Goal: Transaction & Acquisition: Download file/media

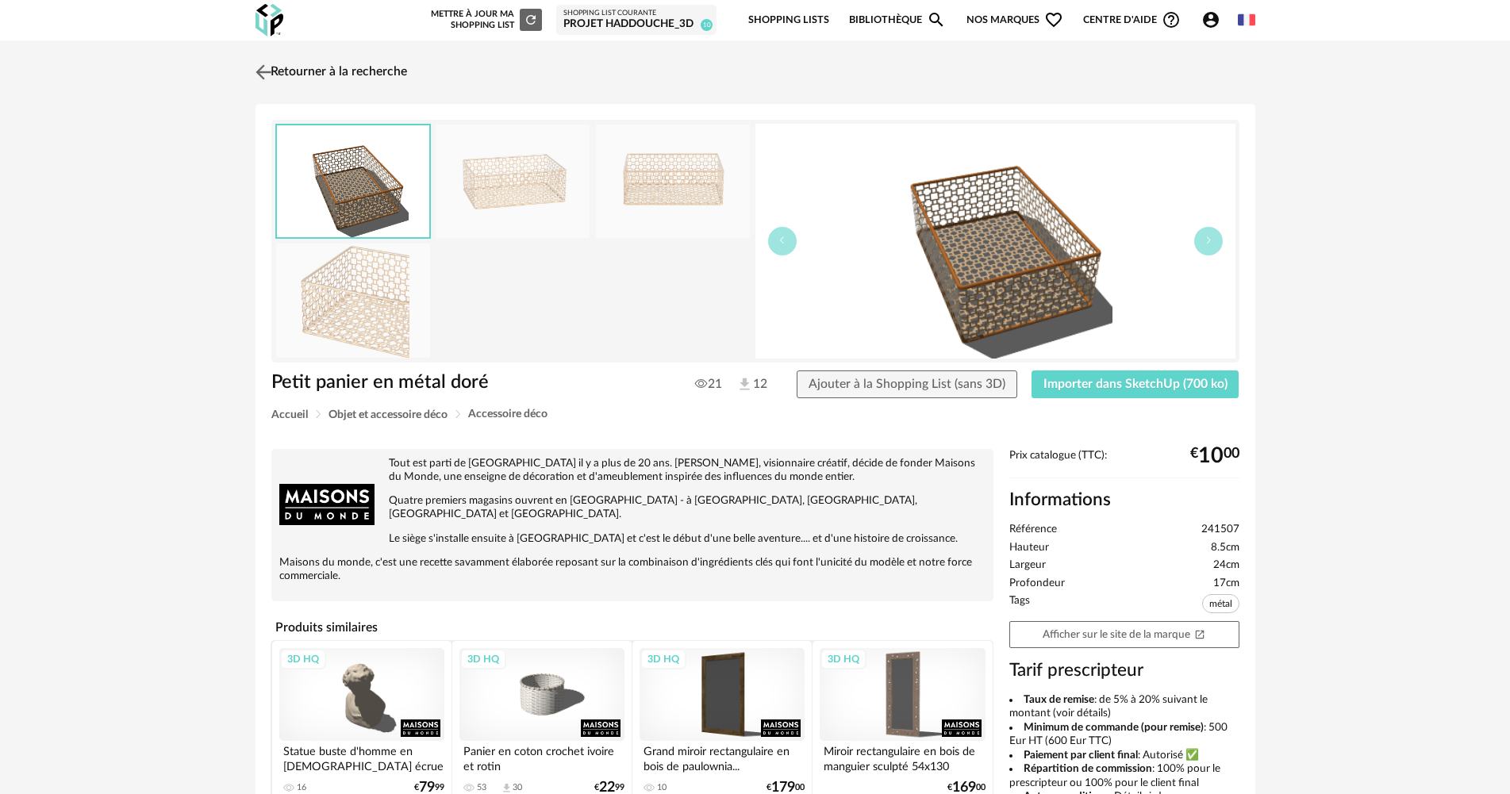
click at [317, 75] on link "Retourner à la recherche" at bounding box center [328, 72] width 155 height 35
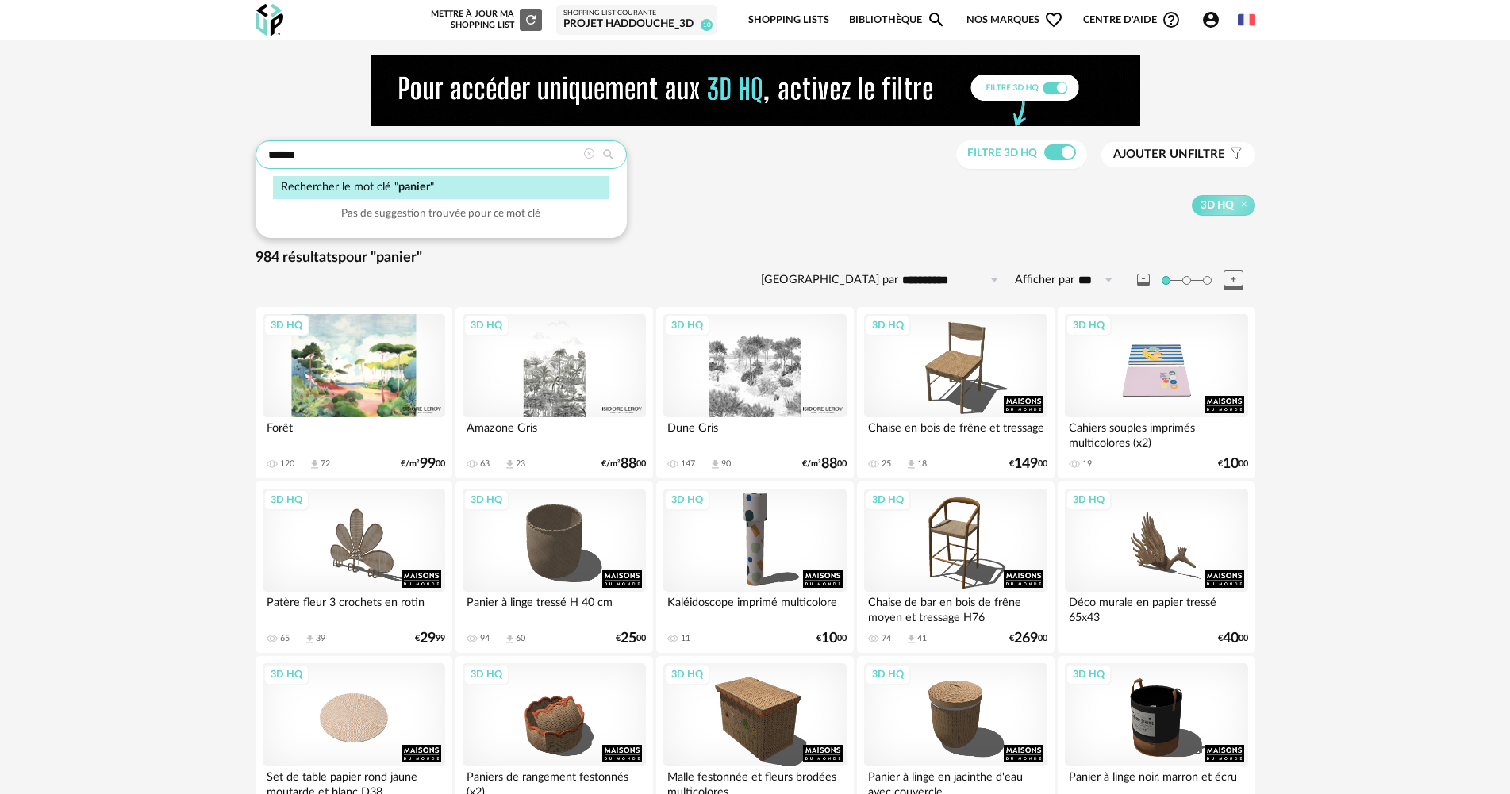
drag, startPoint x: 343, startPoint y: 155, endPoint x: 246, endPoint y: 154, distance: 96.8
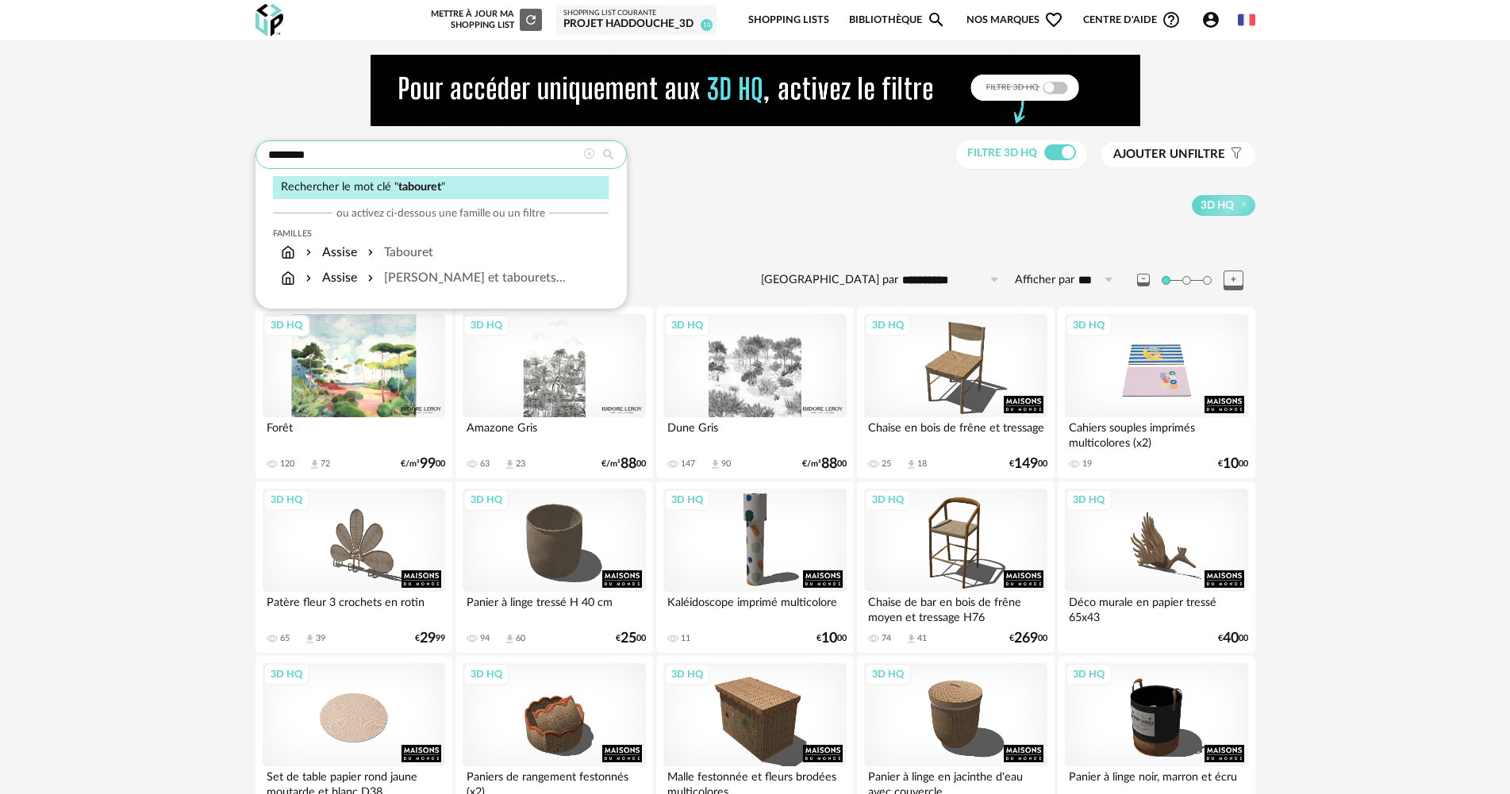
type input "********"
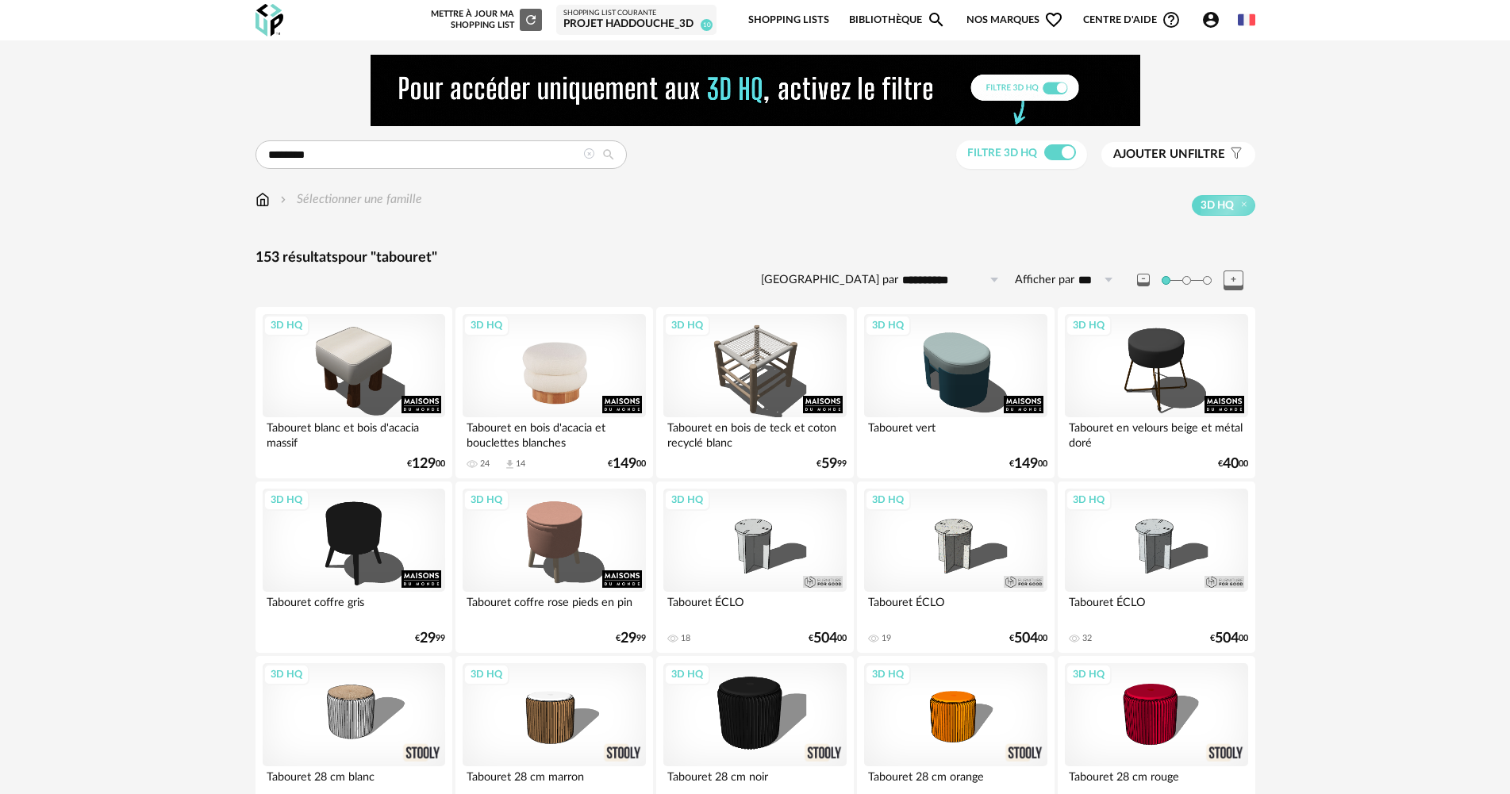
click at [559, 386] on div "3D HQ" at bounding box center [554, 365] width 182 height 103
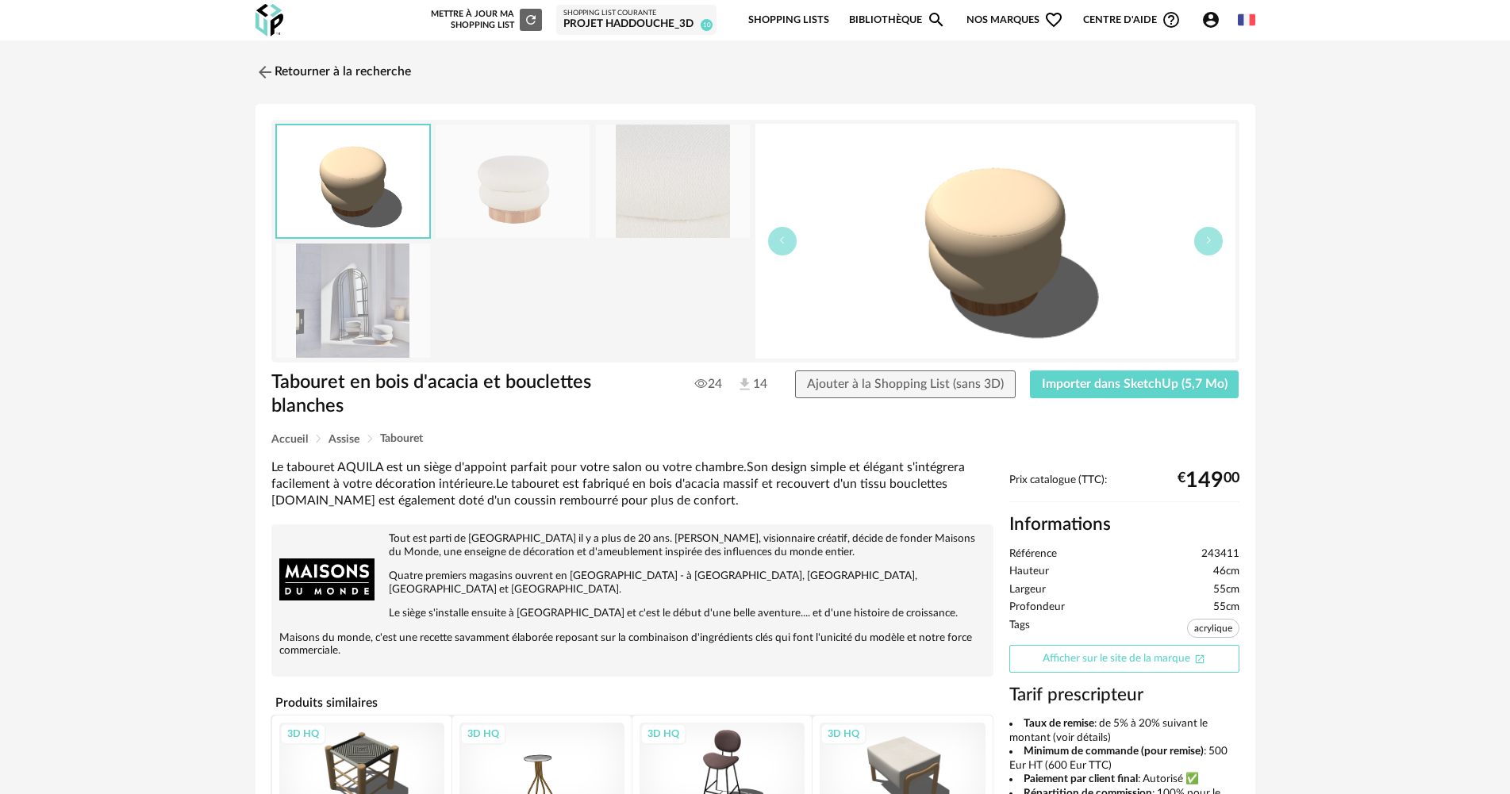
click at [1134, 657] on link "Afficher sur le site de la marque Open In New icon" at bounding box center [1124, 659] width 230 height 28
click at [1097, 384] on span "Importer dans SketchUp (5,7 Mo)" at bounding box center [1135, 384] width 186 height 13
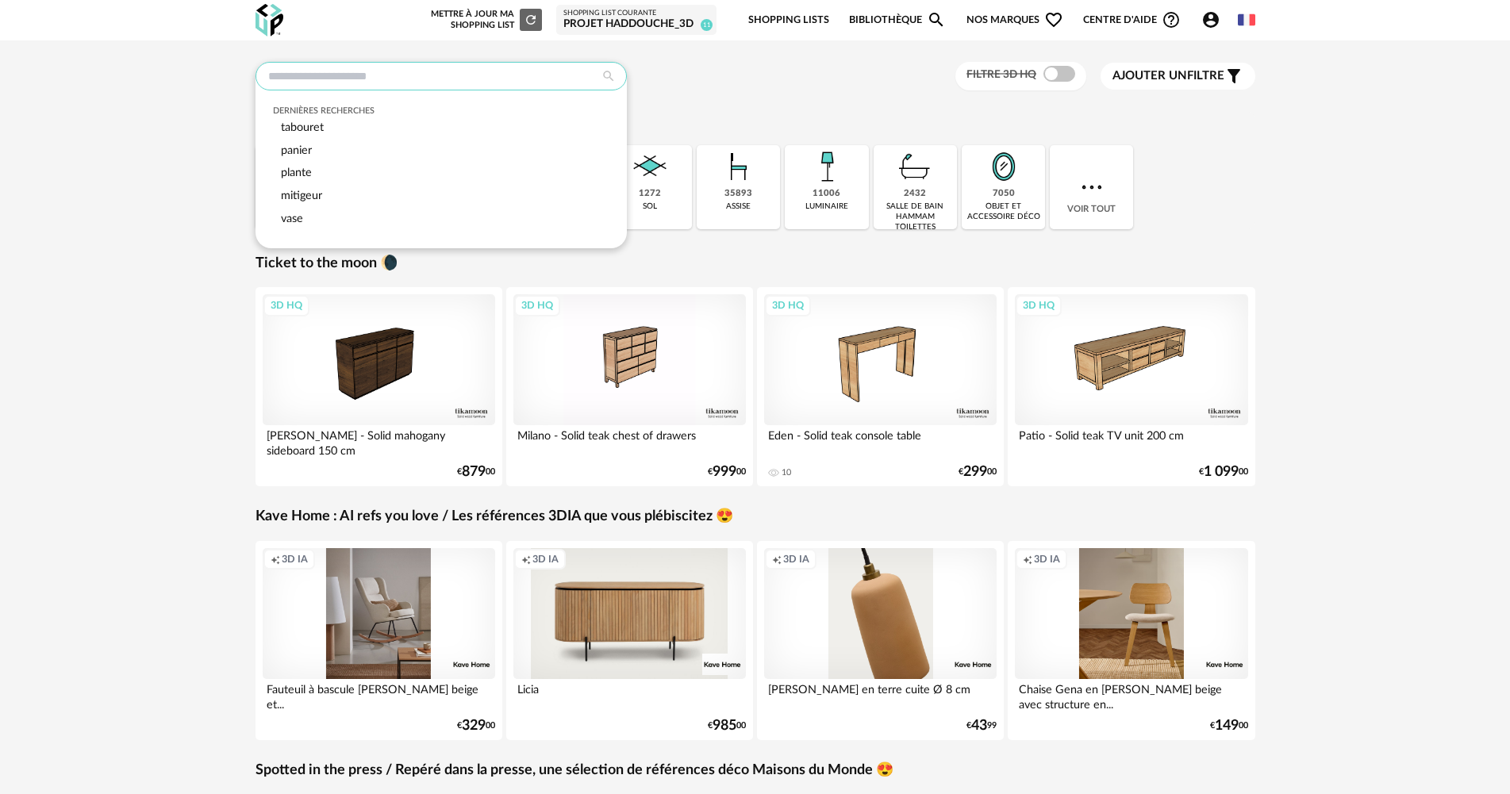
click at [369, 76] on input "text" at bounding box center [440, 76] width 371 height 29
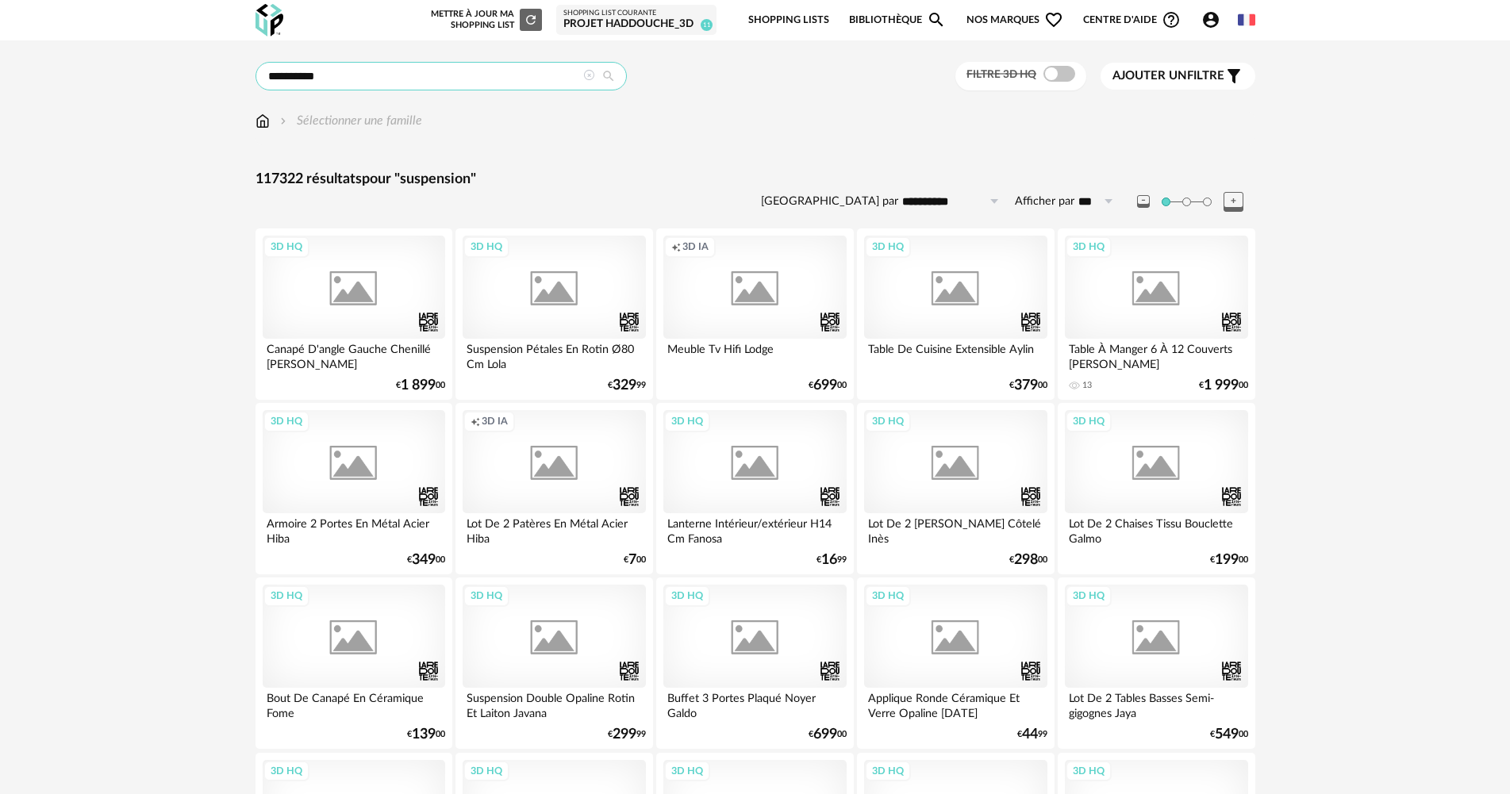
type input "**********"
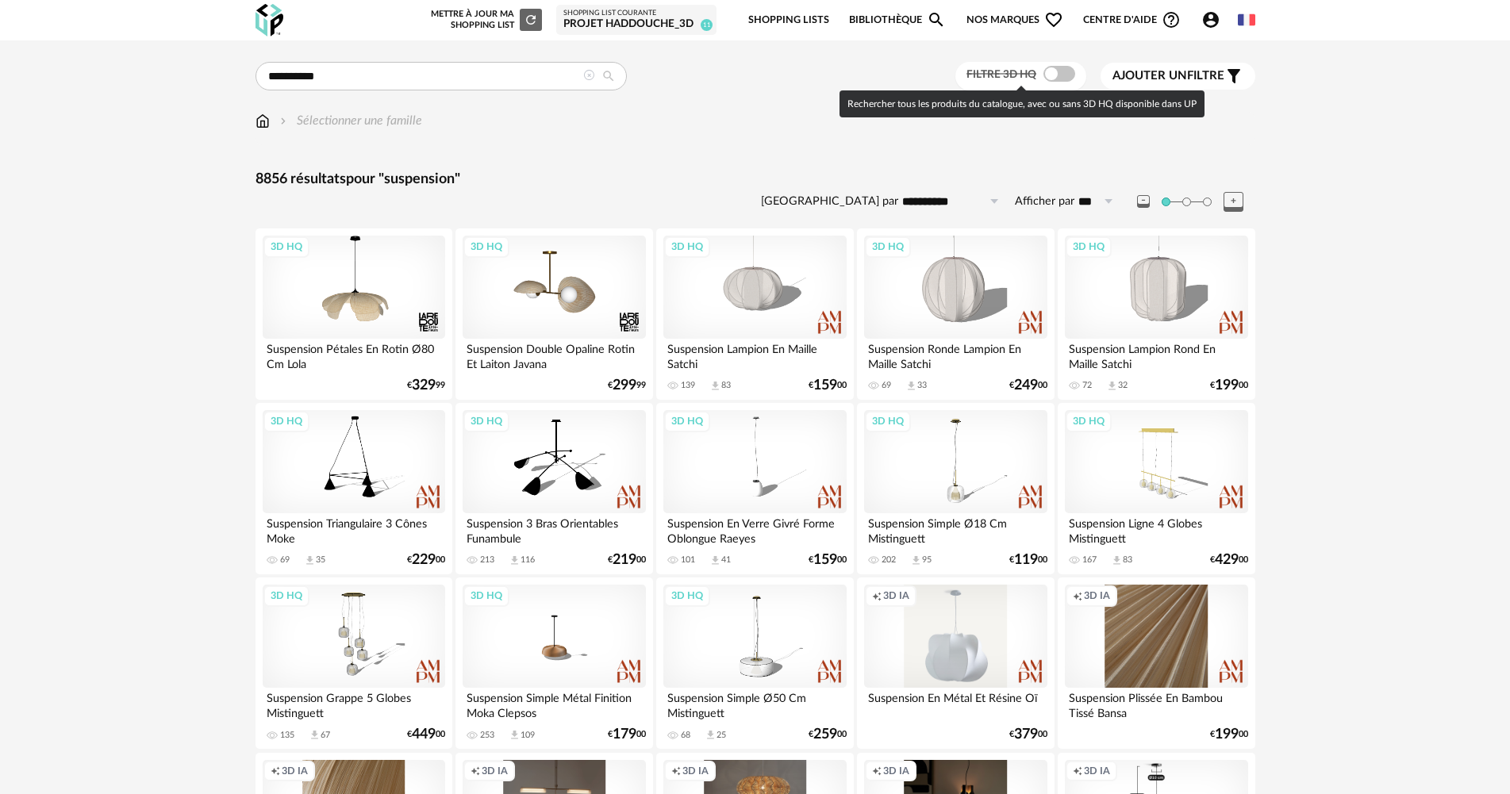
click at [1048, 76] on span at bounding box center [1059, 74] width 32 height 16
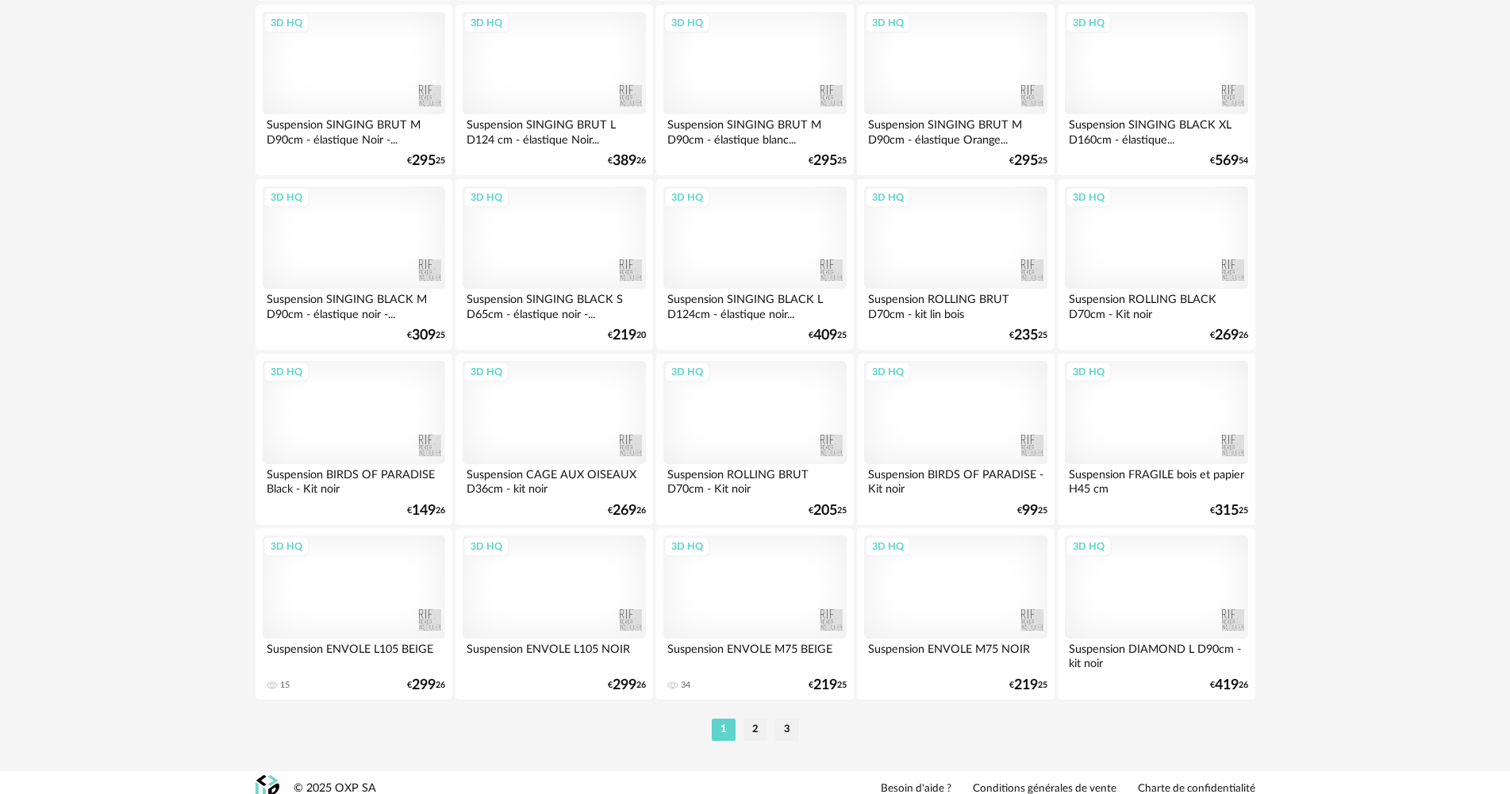
scroll to position [3031, 0]
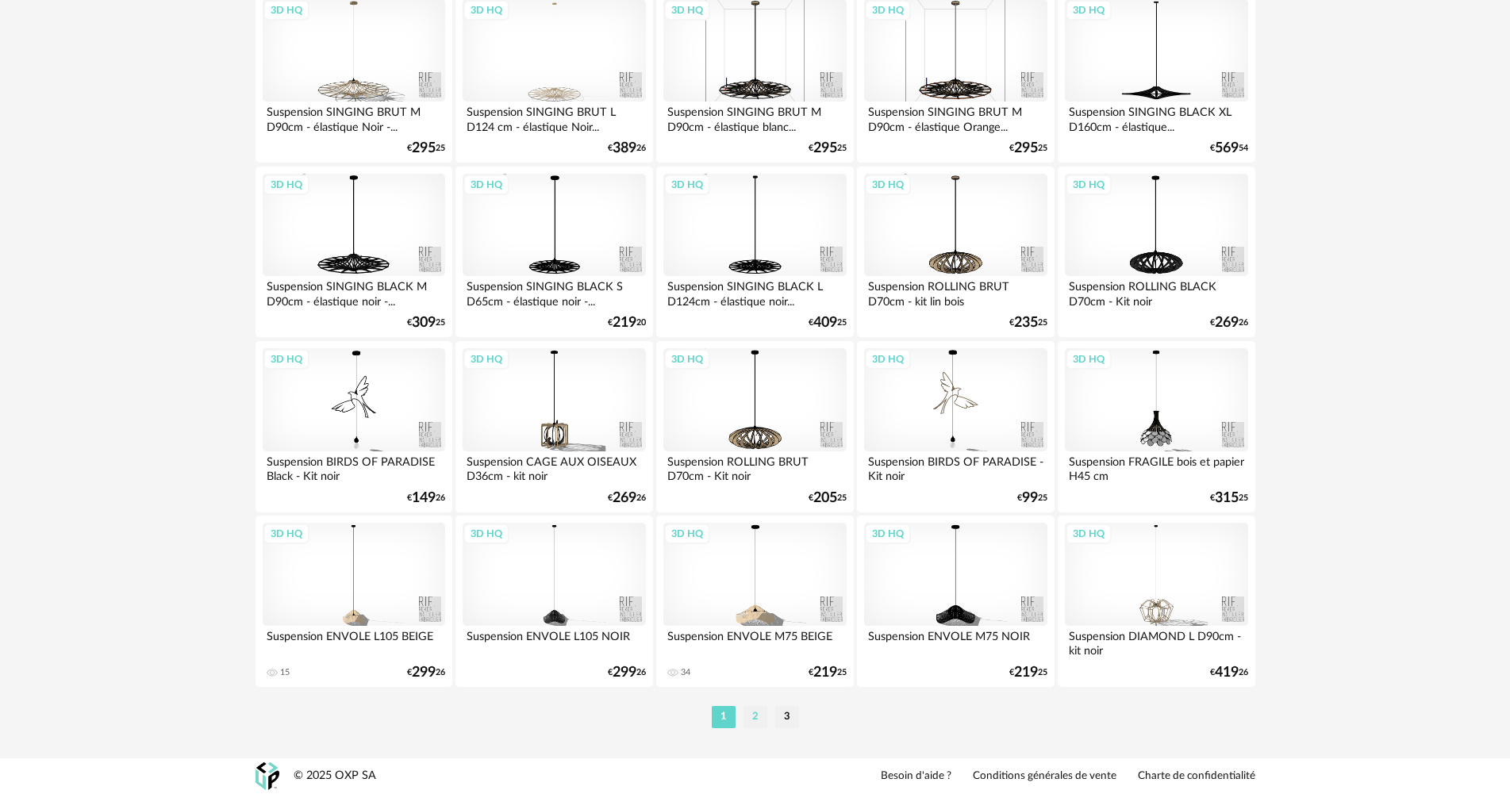
click at [758, 719] on li "2" at bounding box center [755, 717] width 24 height 22
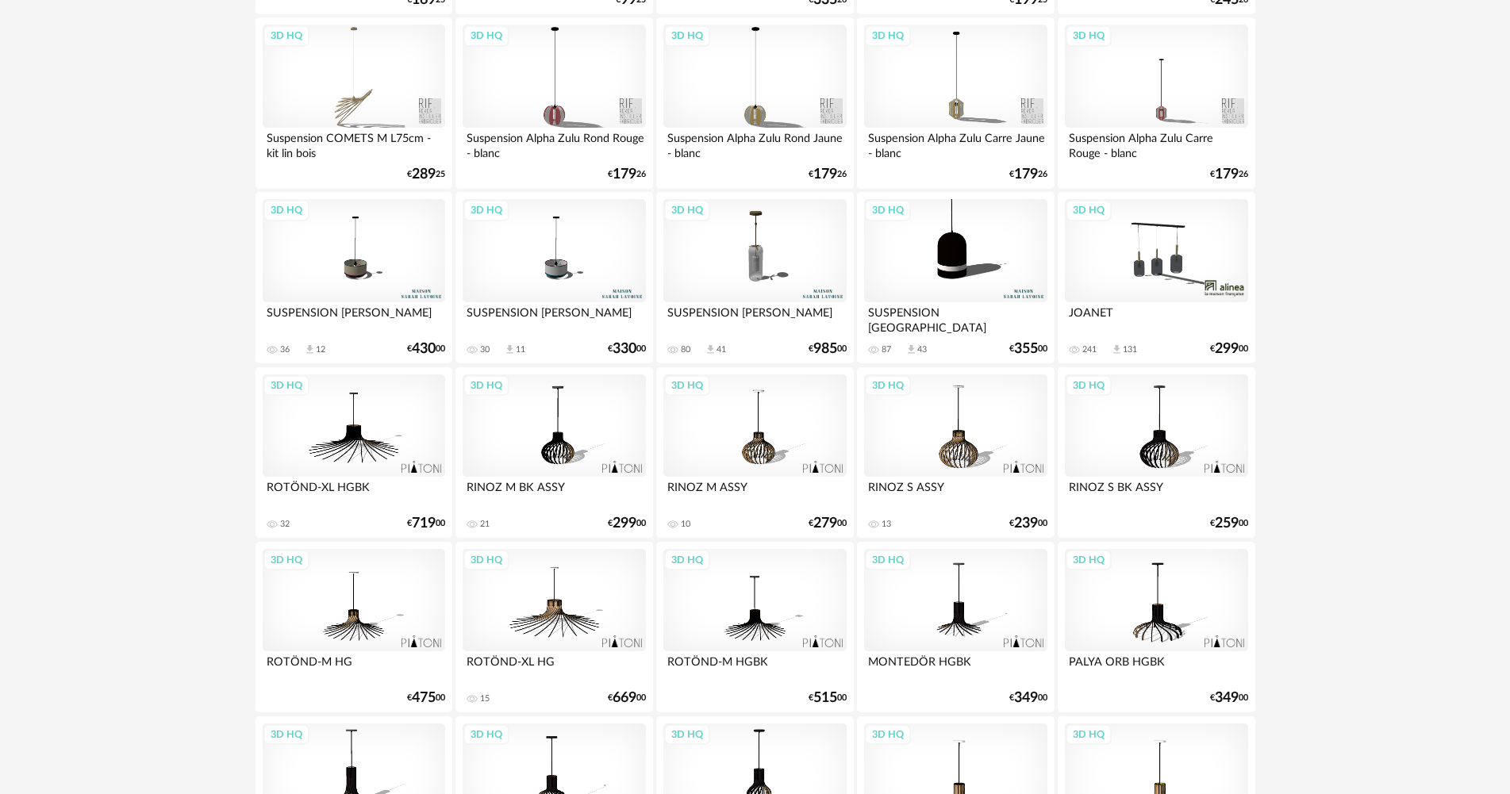
scroll to position [397, 0]
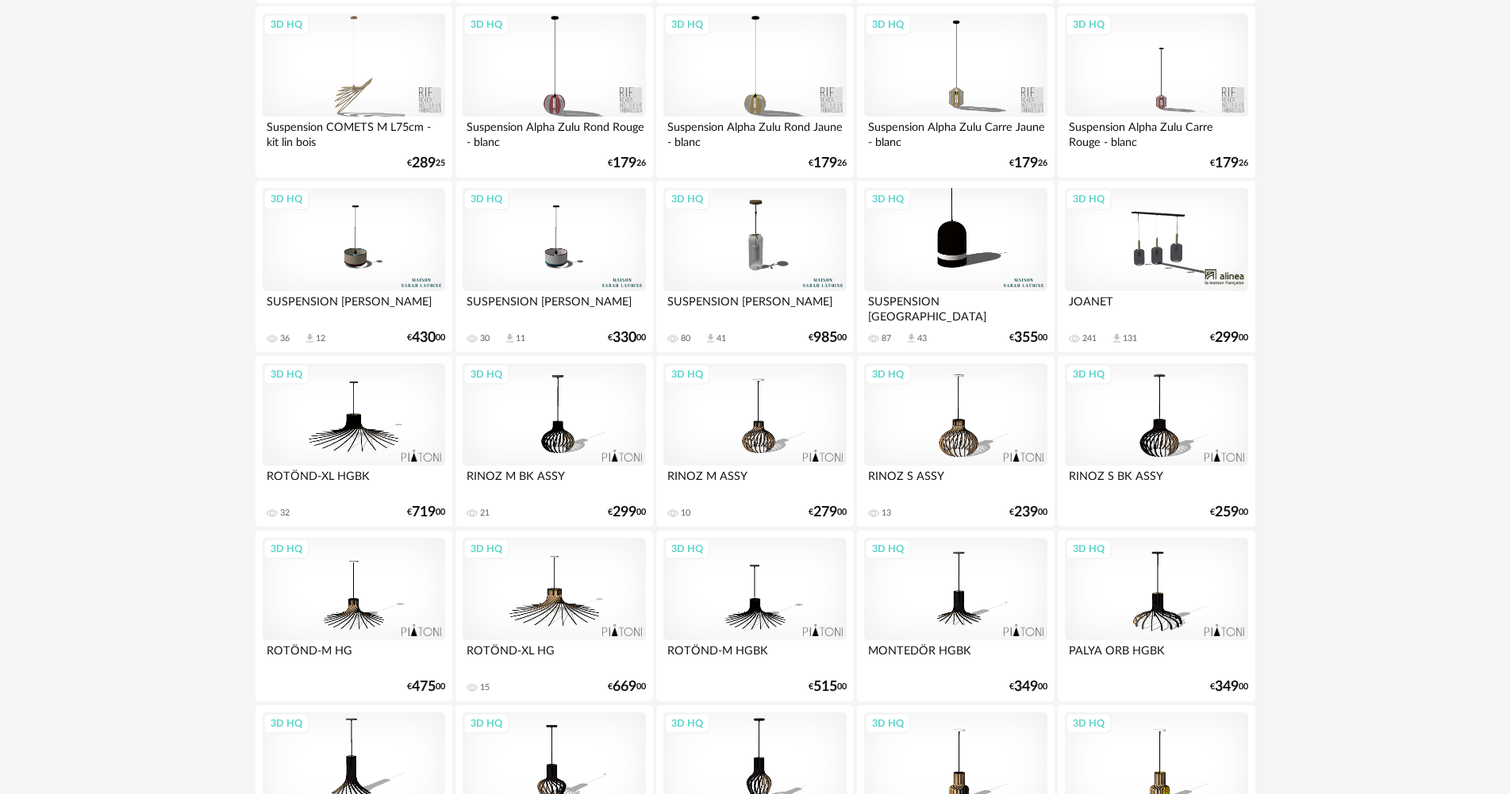
click at [1160, 256] on div "3D HQ" at bounding box center [1156, 239] width 182 height 103
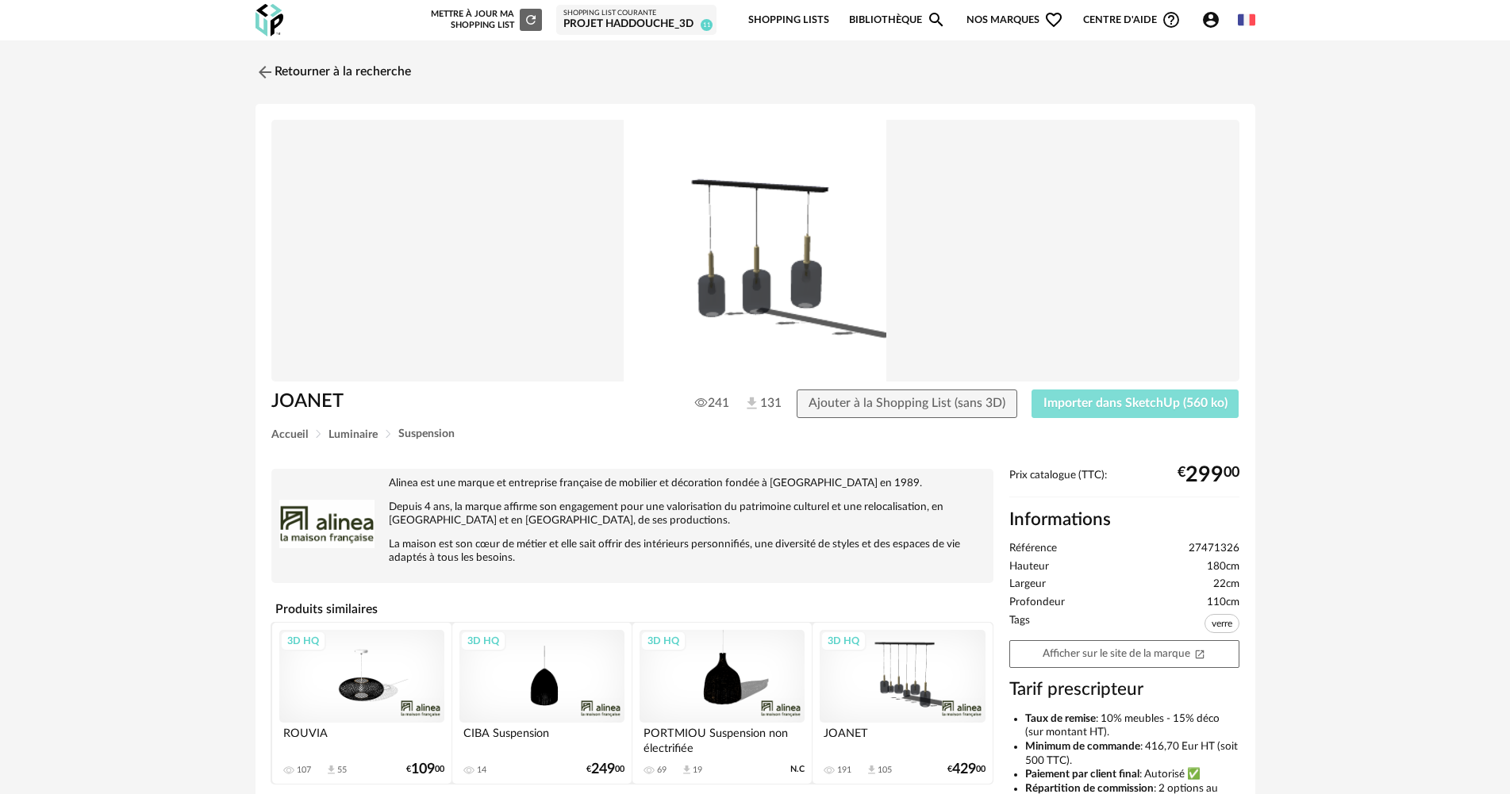
click at [1108, 404] on span "Importer dans SketchUp (560 ko)" at bounding box center [1135, 403] width 184 height 13
